Goal: Navigation & Orientation: Go to known website

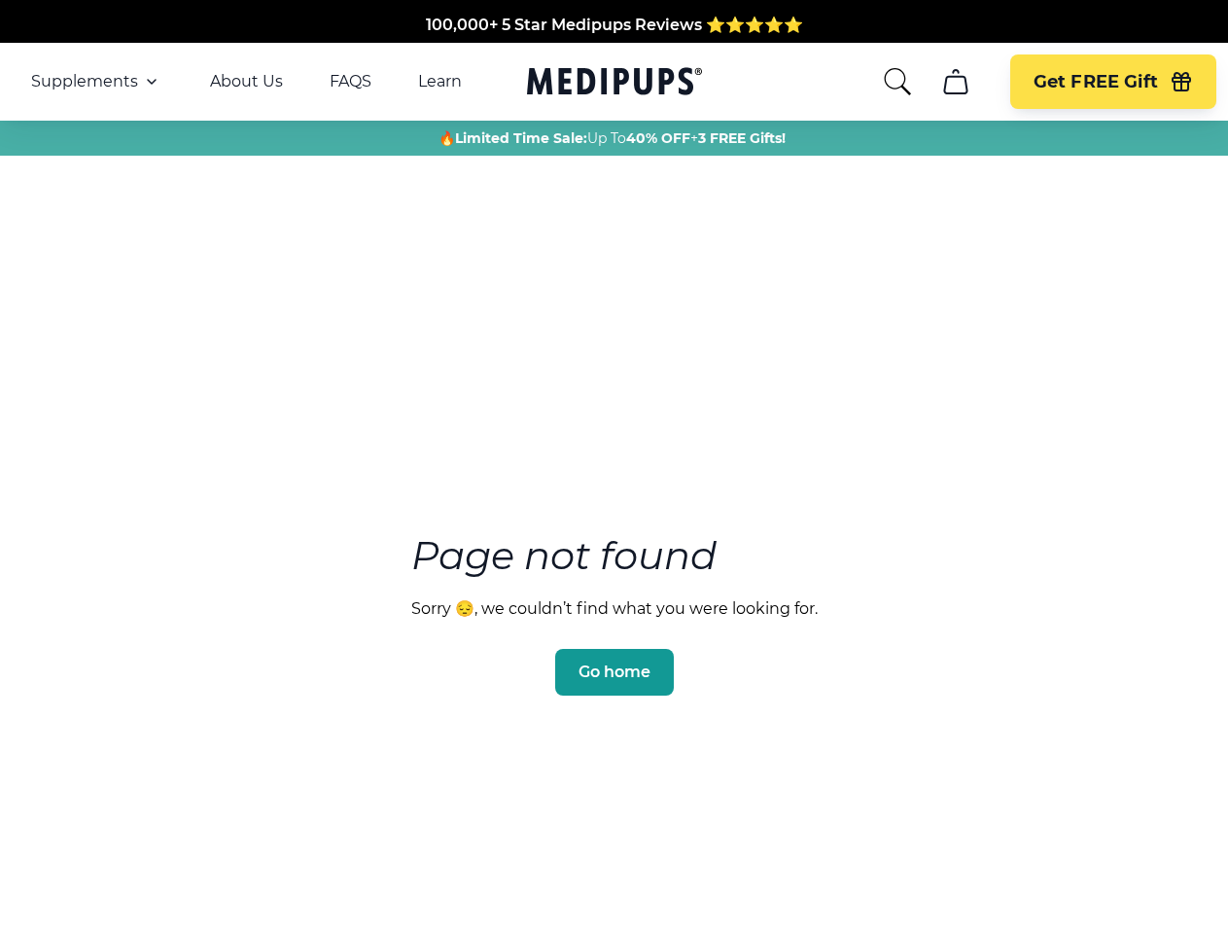
click at [614, 467] on section "Page not found Sorry 😔, we couldn’t find what you were looking for. Go home" at bounding box center [614, 567] width 1228 height 747
click at [96, 82] on span "Supplements" at bounding box center [84, 81] width 107 height 19
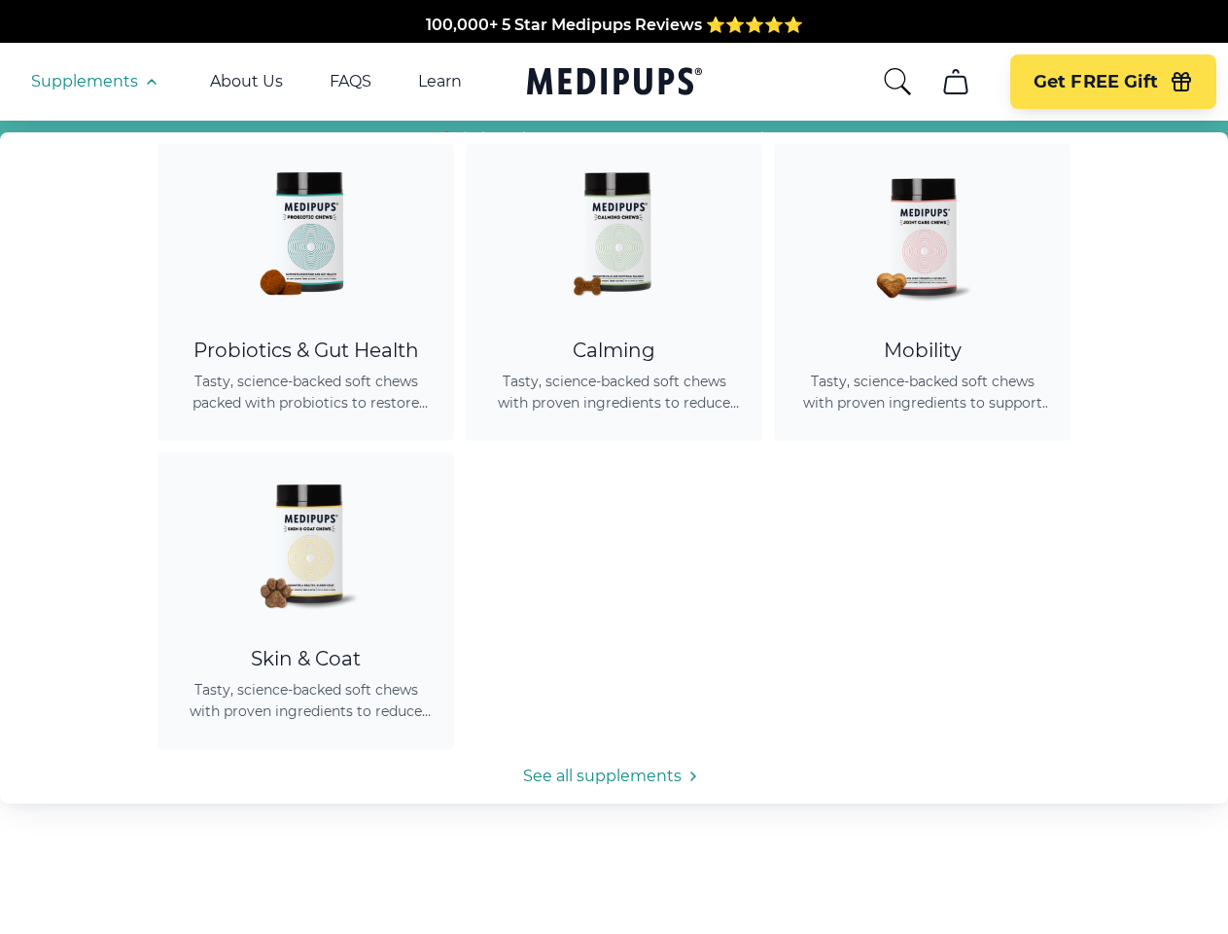
click at [150, 82] on icon "button" at bounding box center [151, 81] width 23 height 23
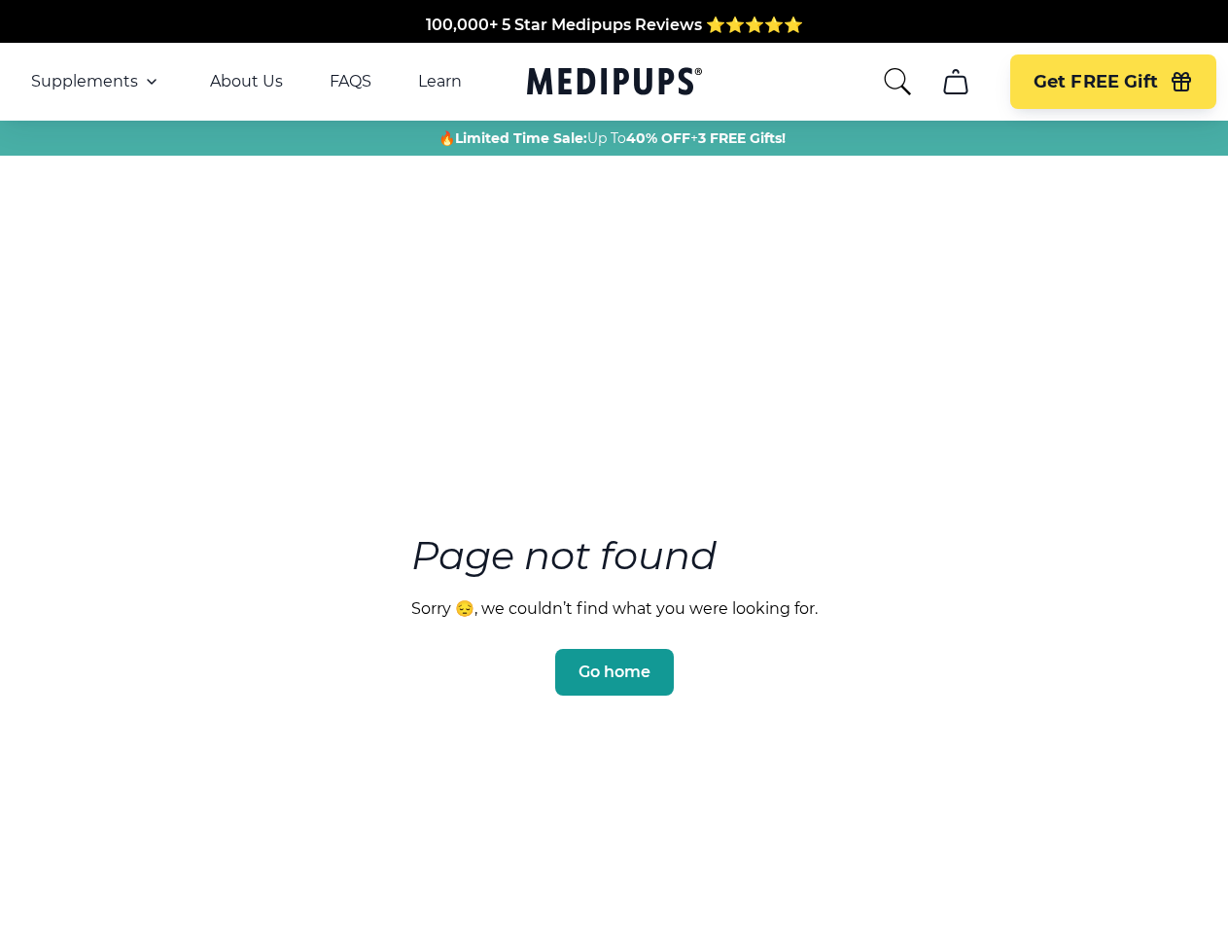
click at [897, 82] on icon "search" at bounding box center [897, 81] width 31 height 31
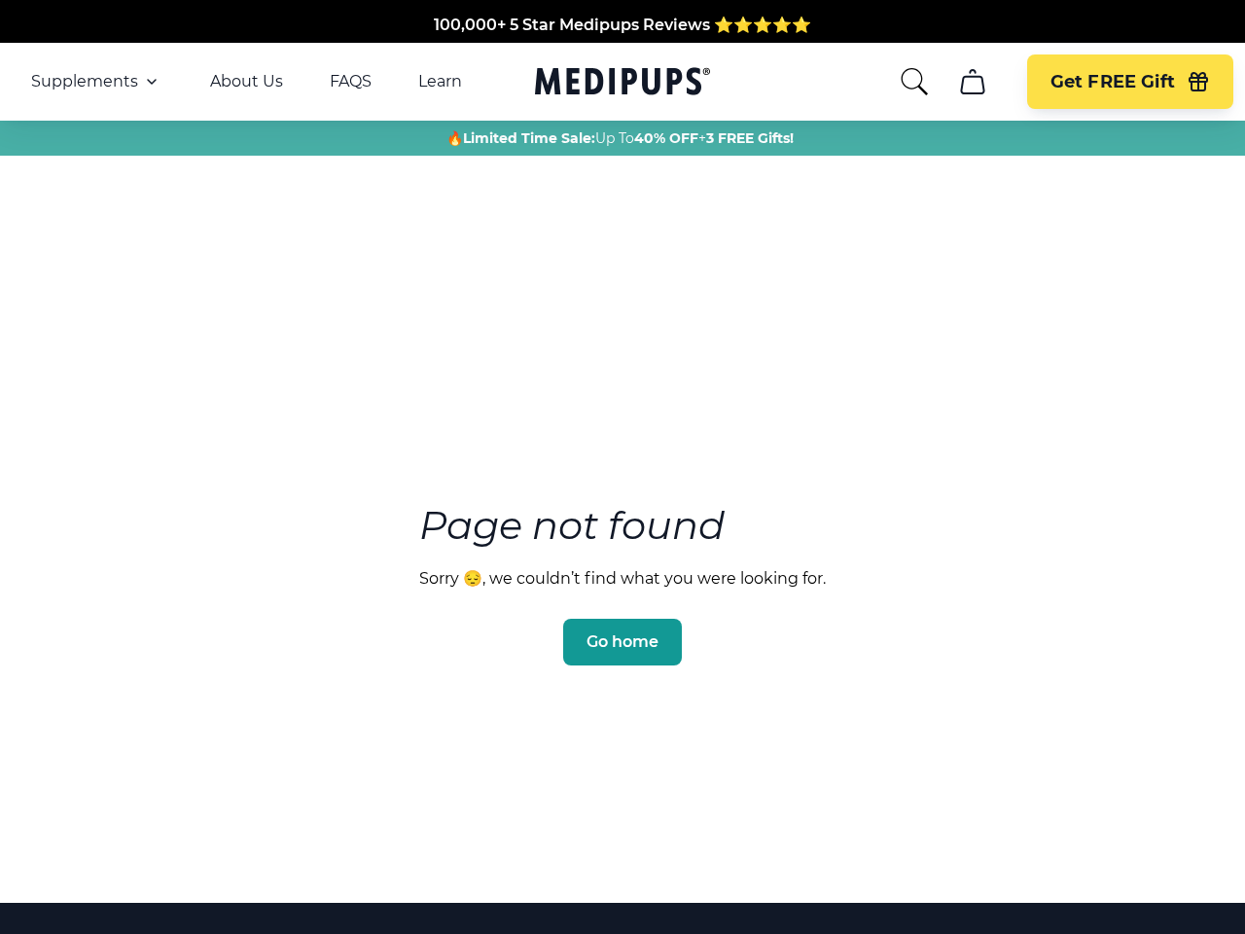
click at [957, 82] on icon "cart" at bounding box center [972, 81] width 31 height 31
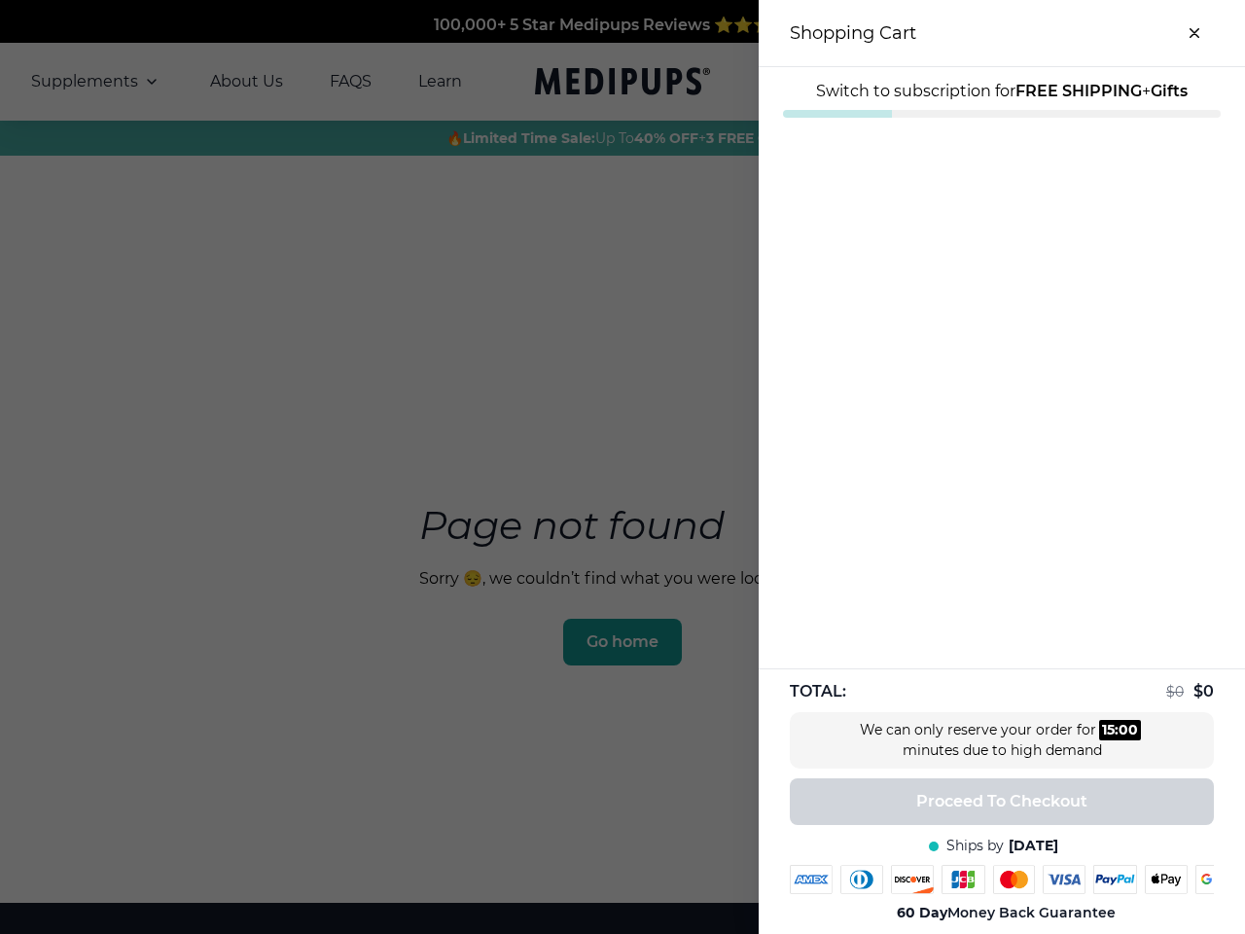
click at [955, 82] on div at bounding box center [622, 467] width 1245 height 934
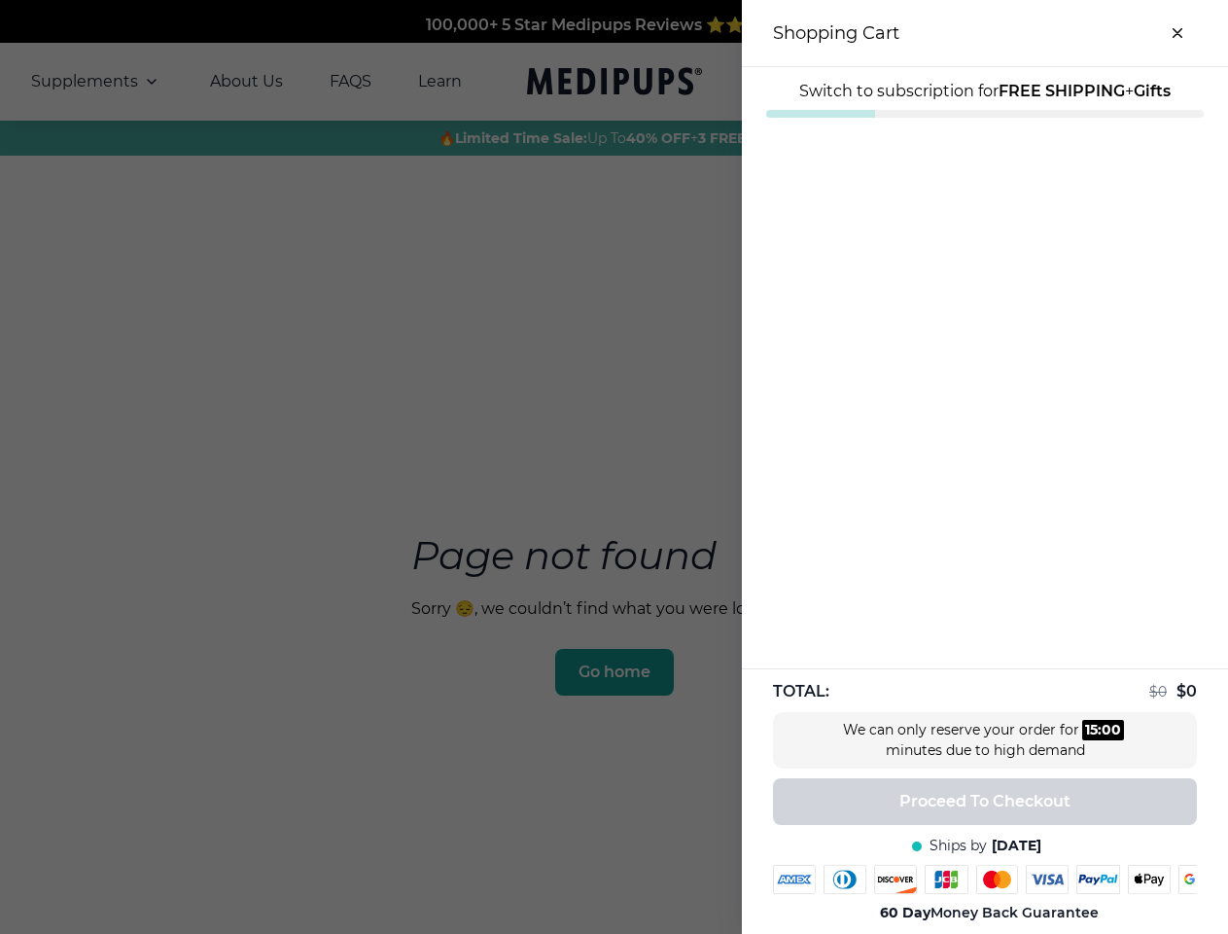
click at [1113, 82] on span "Get FREE Gift" at bounding box center [1096, 82] width 124 height 22
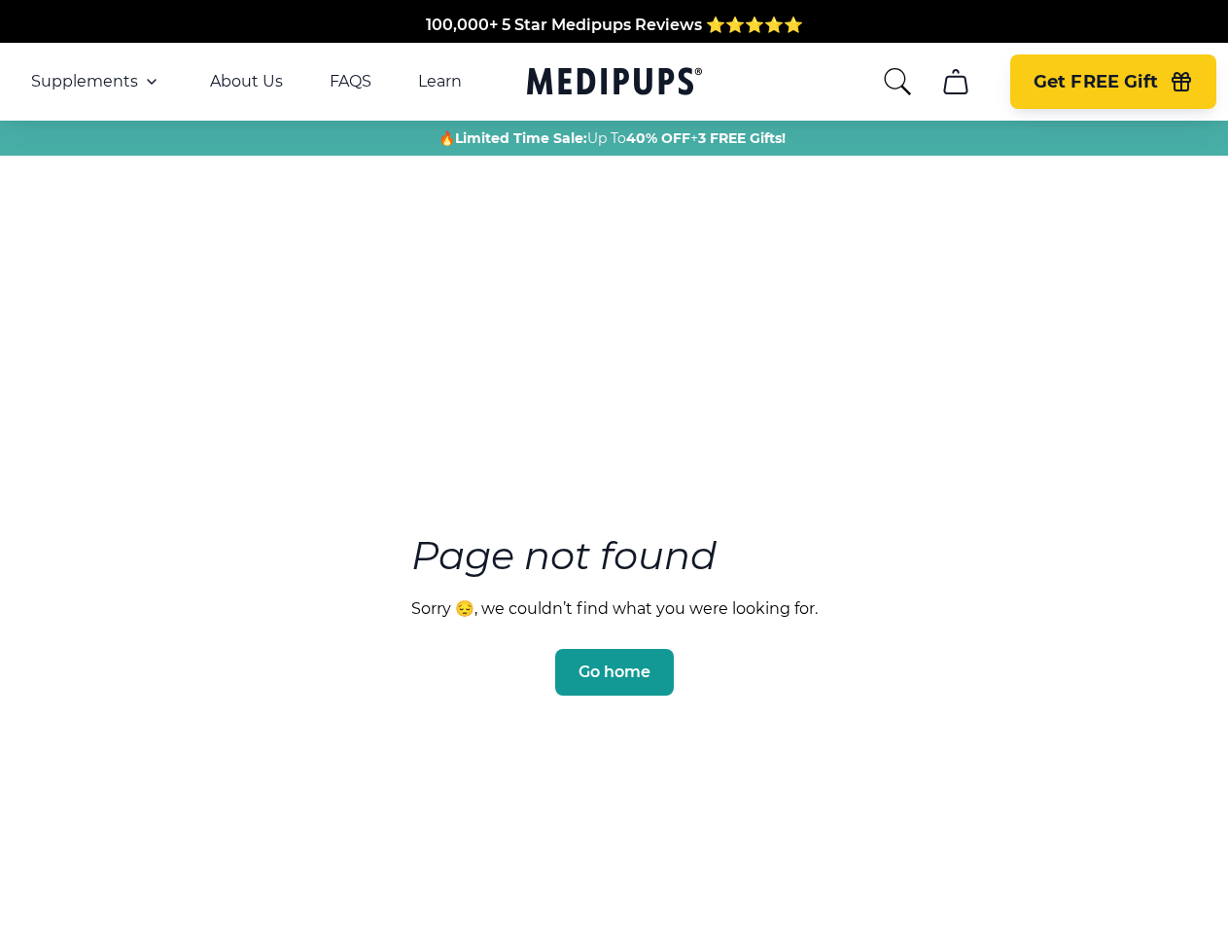
click at [1182, 82] on icon "button" at bounding box center [1182, 84] width 18 height 13
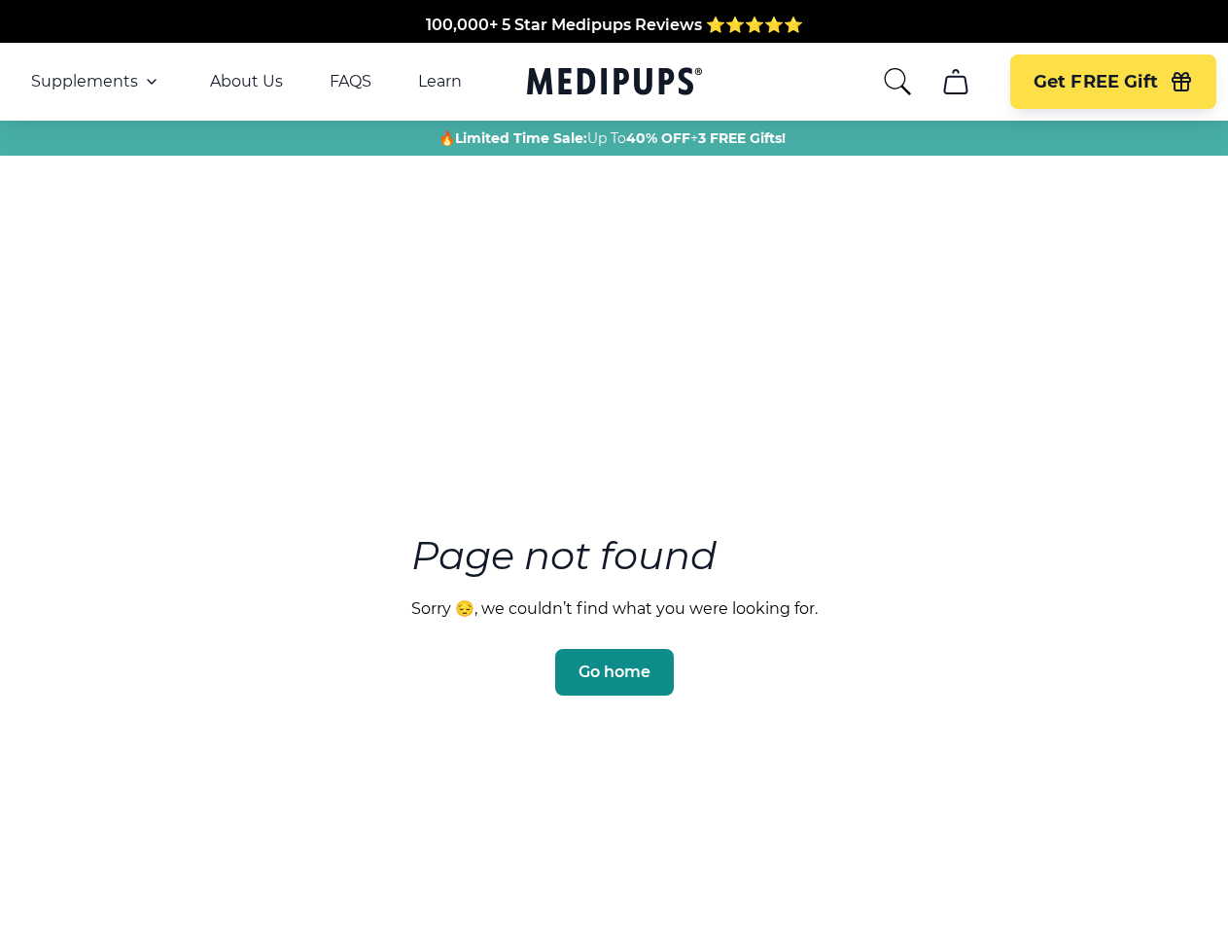
click at [614, 662] on span "Go home" at bounding box center [615, 671] width 72 height 19
